Goal: Information Seeking & Learning: Check status

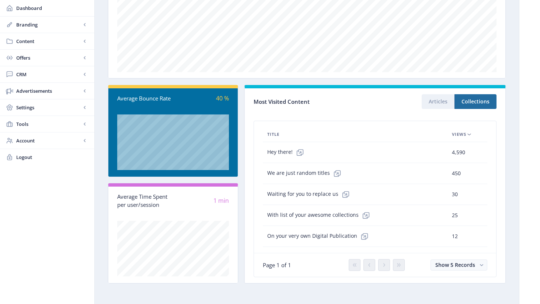
scroll to position [146, 0]
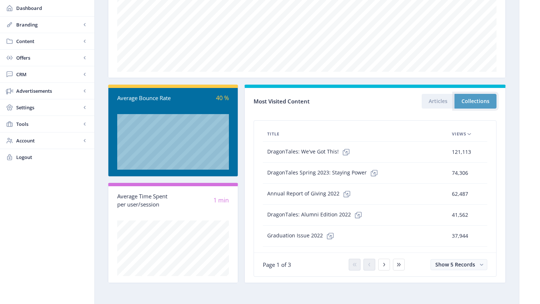
click at [478, 102] on button "Collections" at bounding box center [475, 101] width 42 height 15
click at [384, 268] on button at bounding box center [384, 265] width 12 height 12
click at [384, 267] on icon at bounding box center [384, 265] width 6 height 6
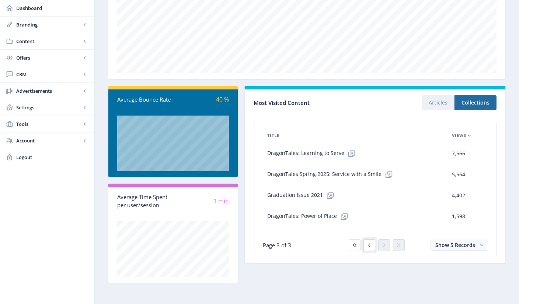
click at [370, 249] on button at bounding box center [369, 246] width 12 height 12
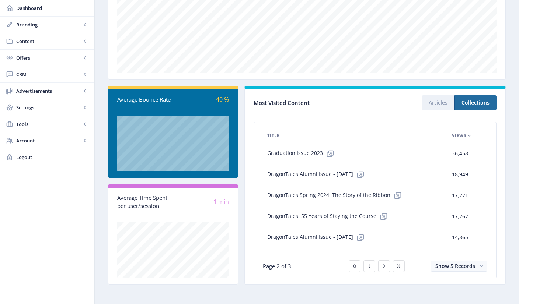
click at [370, 248] on td "DragonTales Alumni Issue - [DATE]" at bounding box center [355, 237] width 185 height 21
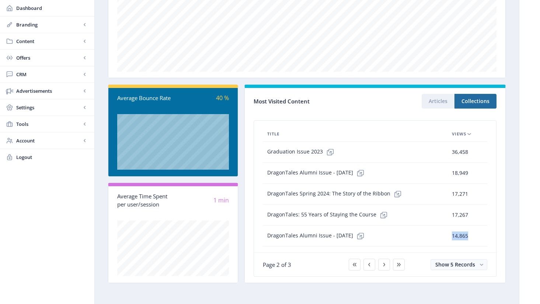
drag, startPoint x: 473, startPoint y: 234, endPoint x: 450, endPoint y: 235, distance: 22.5
click at [450, 235] on td "14,865" at bounding box center [462, 236] width 31 height 21
copy span "14,865"
click at [382, 263] on icon at bounding box center [384, 265] width 6 height 6
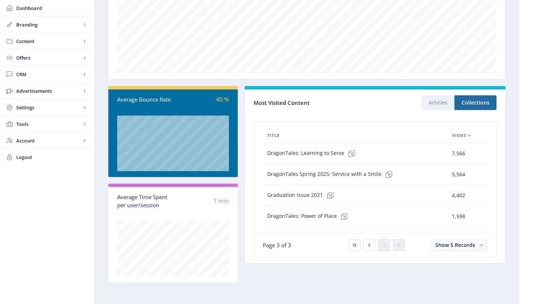
scroll to position [144, 0]
drag, startPoint x: 469, startPoint y: 172, endPoint x: 432, endPoint y: 179, distance: 37.6
click at [432, 179] on tr "DragonTales Spring 2025: Service with a Smile 5,564 0 sec" at bounding box center [375, 174] width 224 height 21
copy tr "5,564"
drag, startPoint x: 465, startPoint y: 169, endPoint x: 465, endPoint y: 174, distance: 4.8
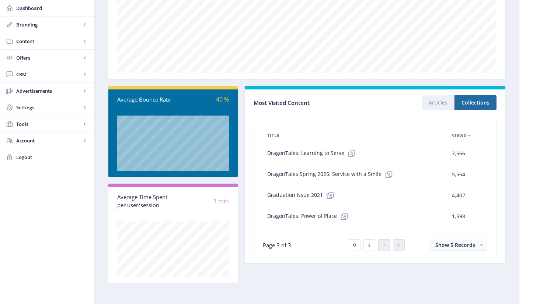
click at [465, 169] on td "5,564" at bounding box center [462, 174] width 31 height 21
drag, startPoint x: 465, startPoint y: 176, endPoint x: 441, endPoint y: 175, distance: 23.6
click at [441, 175] on tr "DragonTales Spring 2025: Service with a Smile 5,564 0 sec" at bounding box center [375, 174] width 224 height 21
copy tr "5,564"
